Goal: Information Seeking & Learning: Find specific fact

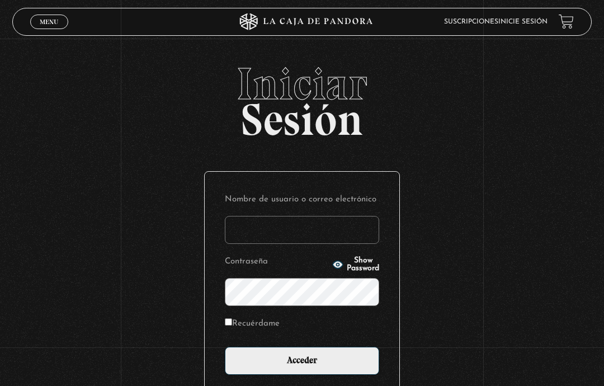
type input "quetzal0203@gmail.com"
click at [359, 374] on input "Acceder" at bounding box center [302, 361] width 154 height 28
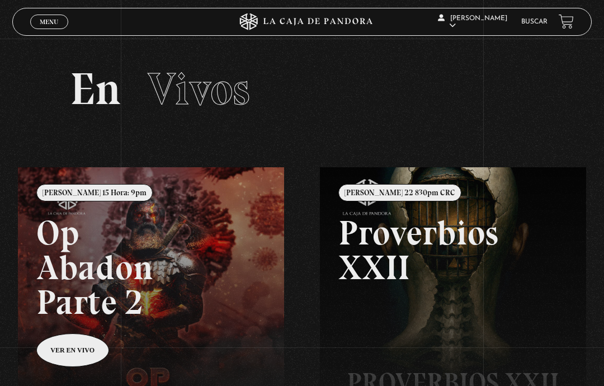
click at [534, 24] on link "Buscar" at bounding box center [534, 21] width 26 height 7
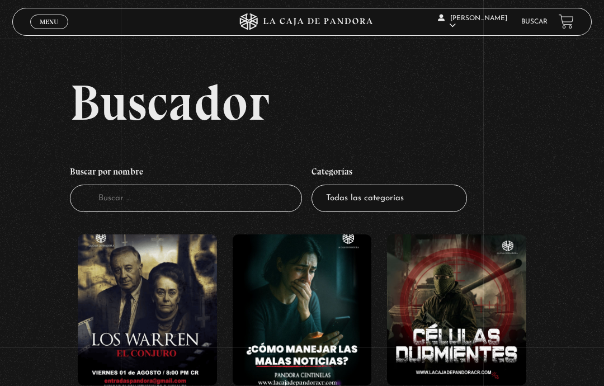
click at [176, 212] on input "Buscador" at bounding box center [186, 197] width 232 height 27
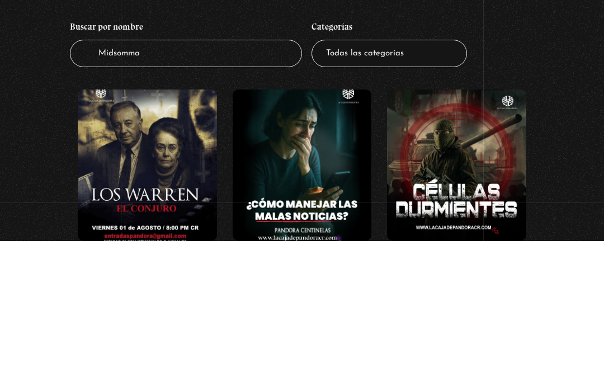
type input "[DATE]"
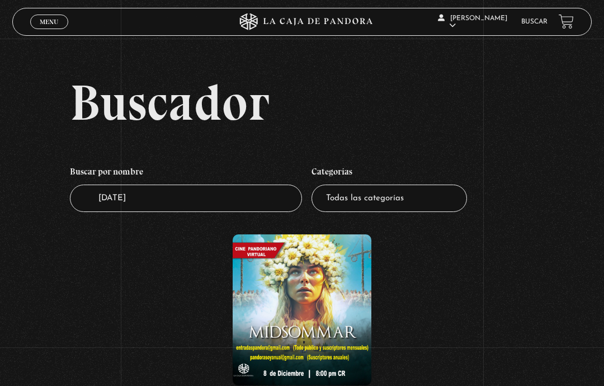
click at [324, 305] on figure at bounding box center [302, 309] width 139 height 151
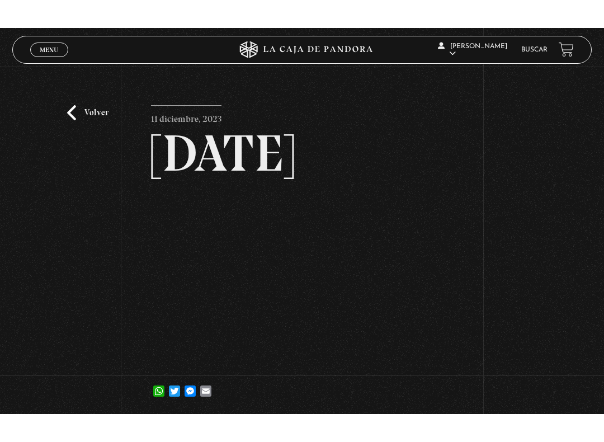
scroll to position [11, 0]
